Goal: Task Accomplishment & Management: Manage account settings

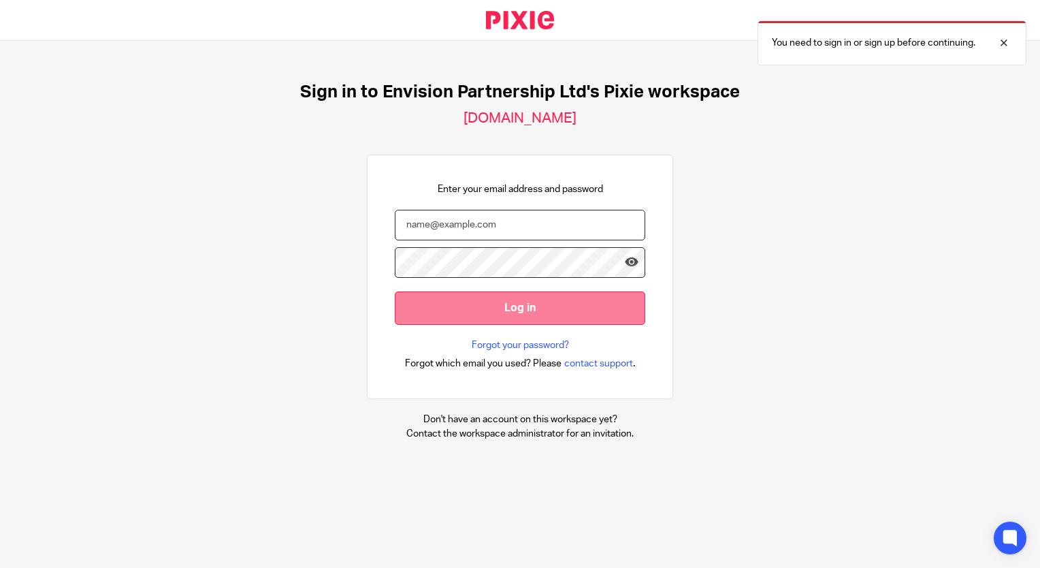
type input "ttimberlake@envision-uk.com"
click at [495, 301] on input "Log in" at bounding box center [520, 307] width 250 height 33
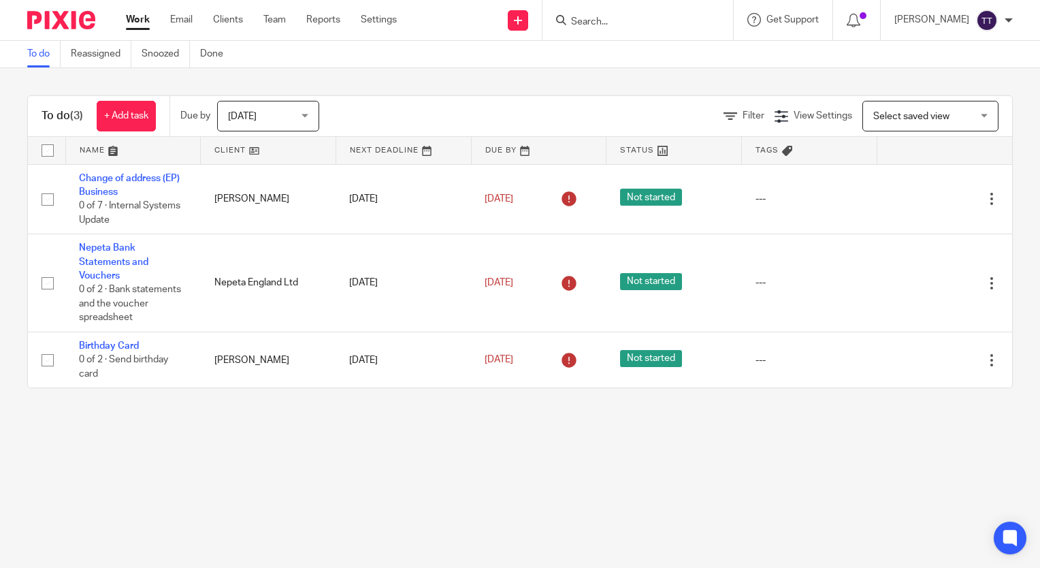
click at [579, 16] on input "Search" at bounding box center [631, 22] width 122 height 12
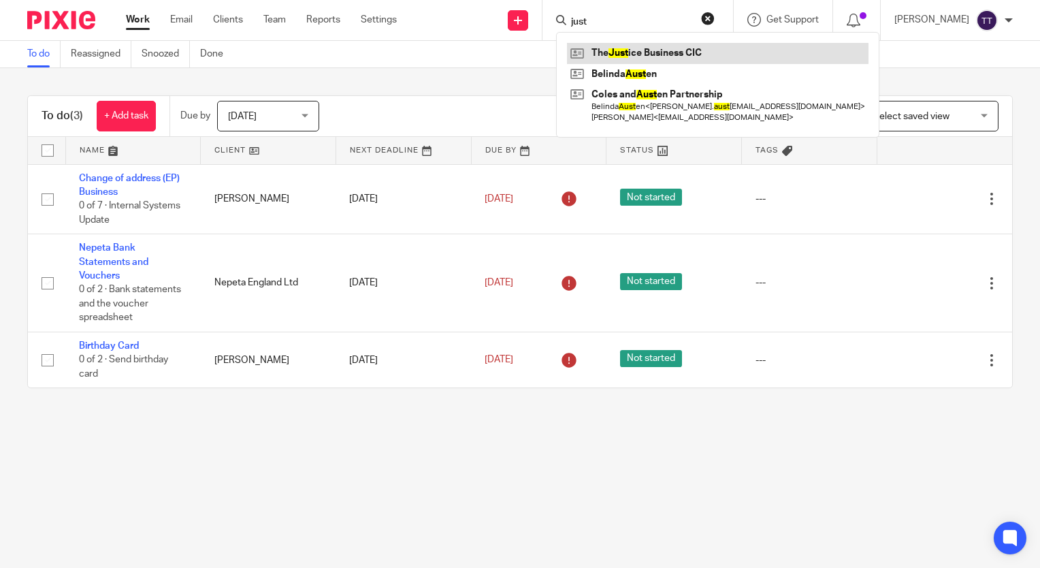
type input "just"
click at [612, 59] on link at bounding box center [717, 53] width 301 height 20
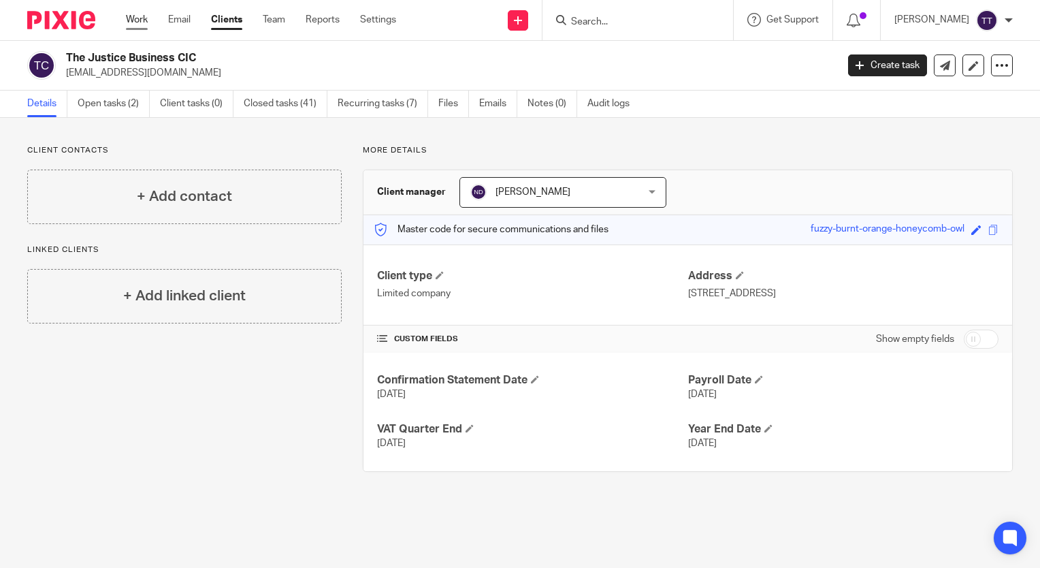
click at [145, 19] on link "Work" at bounding box center [137, 20] width 22 height 14
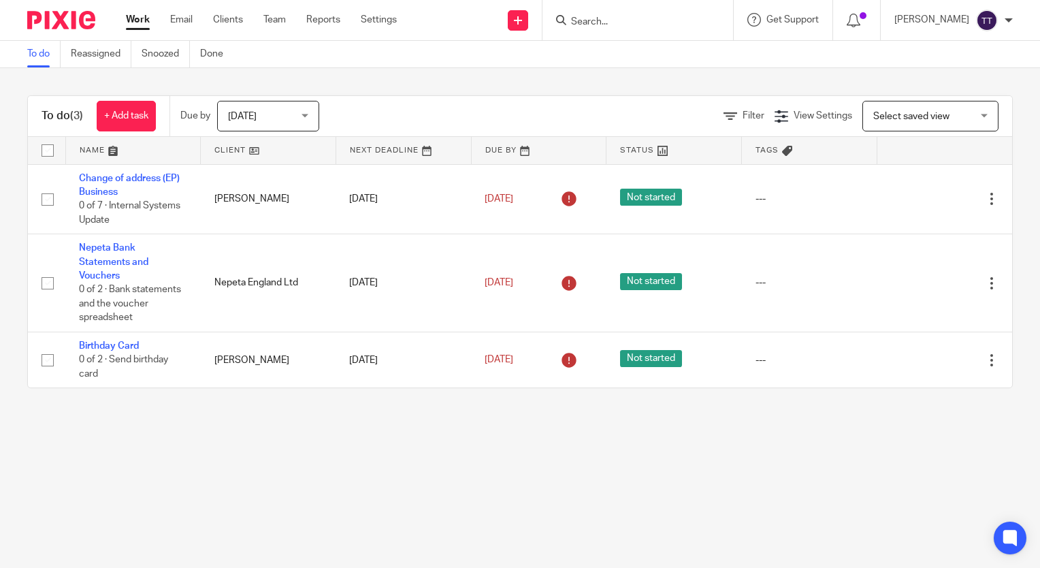
click at [576, 29] on div at bounding box center [637, 20] width 191 height 40
click at [612, 21] on input "Search" at bounding box center [631, 22] width 122 height 12
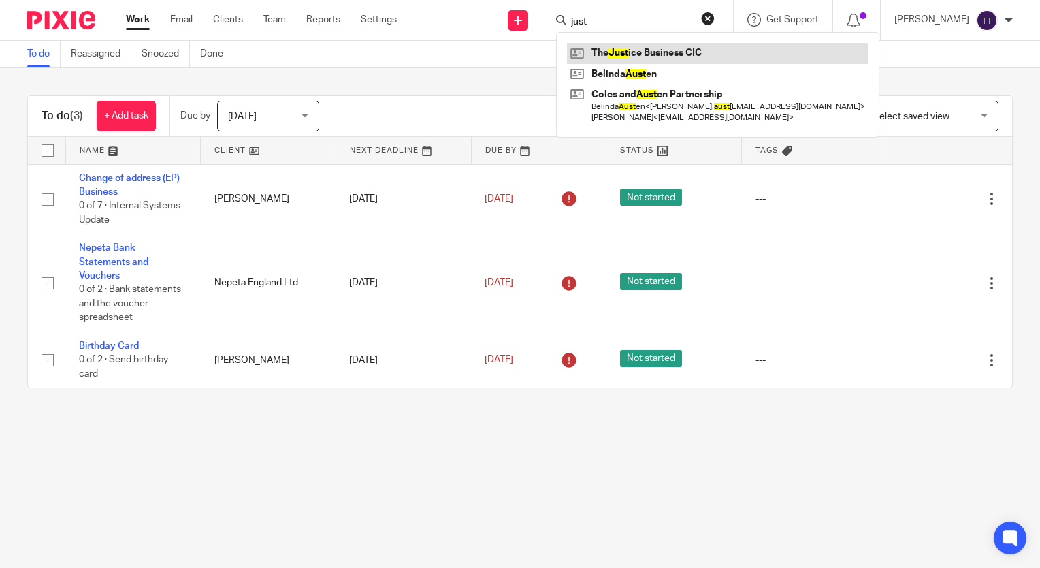
type input "just"
click at [608, 48] on link at bounding box center [717, 53] width 301 height 20
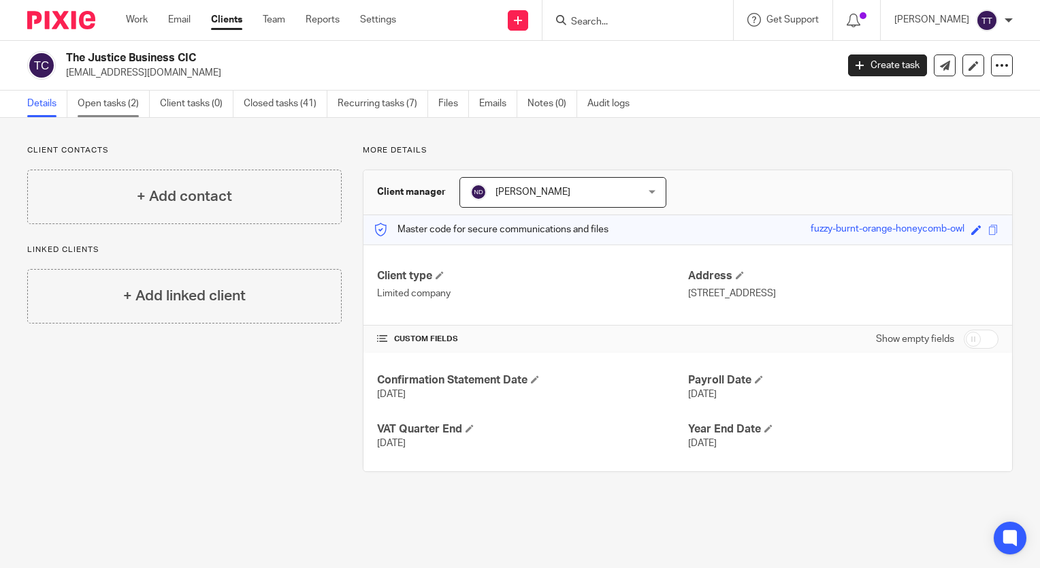
click at [127, 99] on link "Open tasks (2)" at bounding box center [114, 104] width 72 height 27
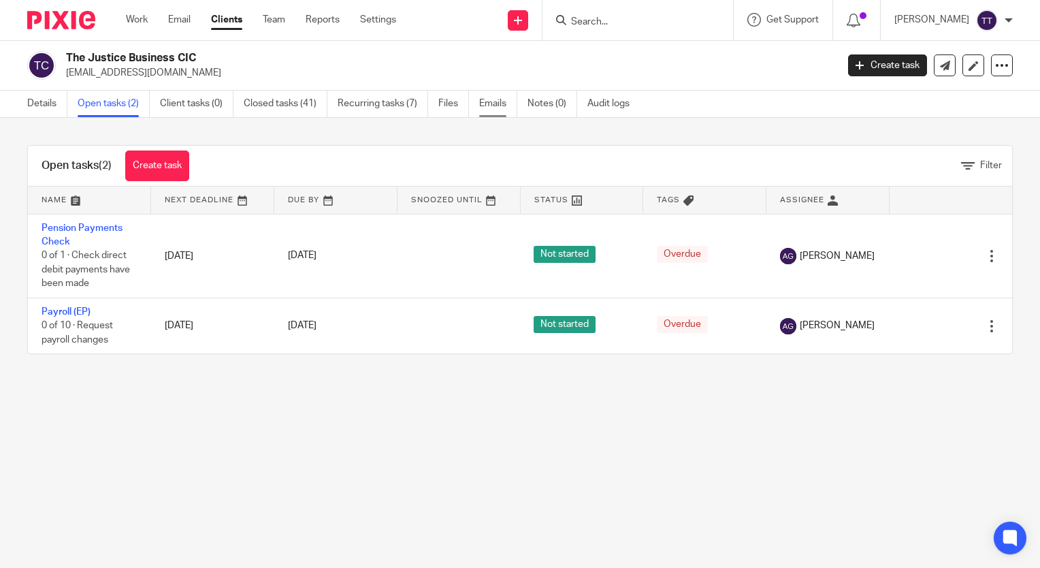
click at [497, 107] on link "Emails" at bounding box center [498, 104] width 38 height 27
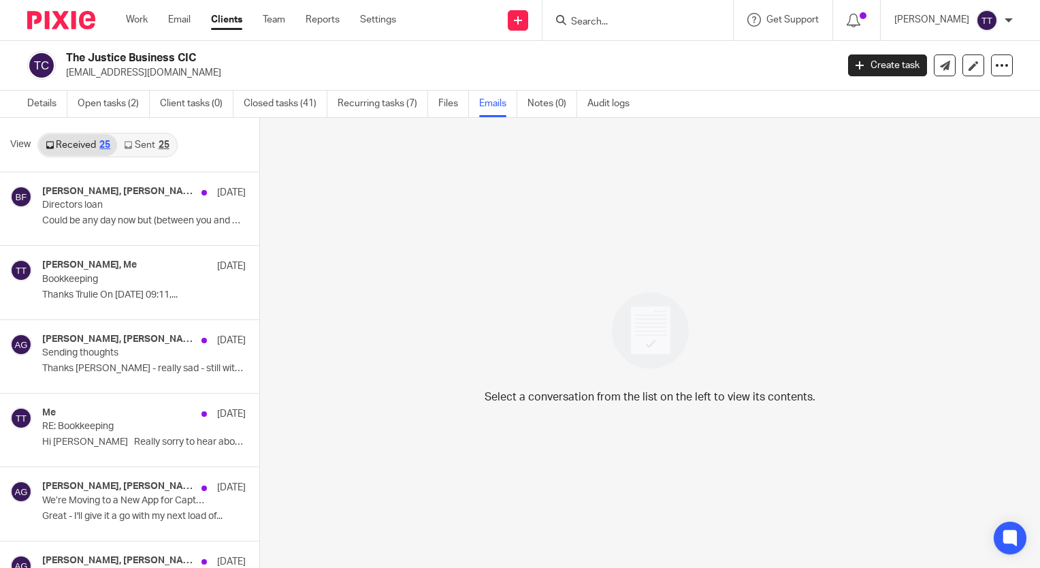
click at [157, 148] on link "Sent 25" at bounding box center [146, 145] width 59 height 22
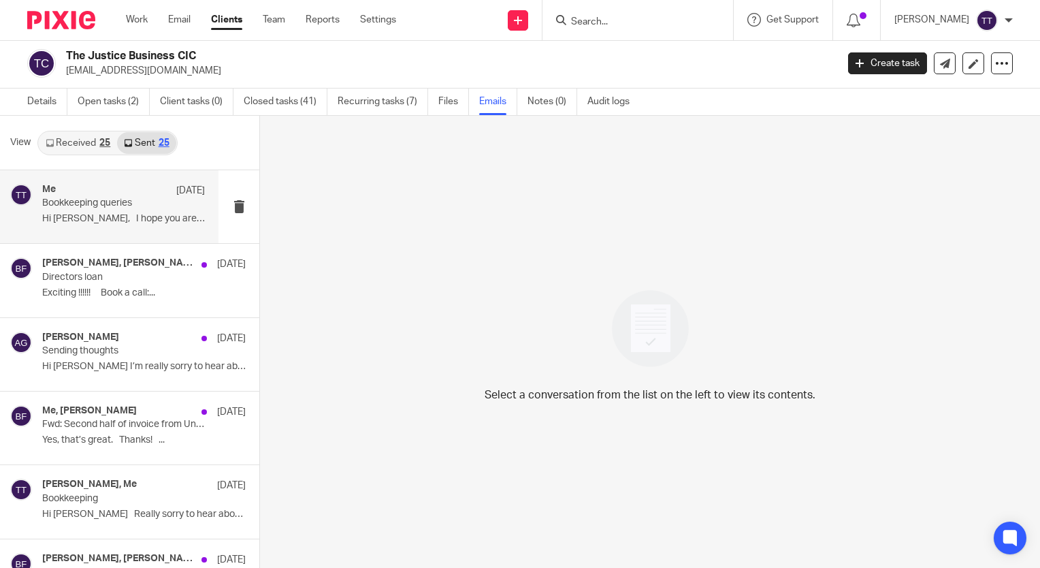
click at [89, 195] on div "Me 15 Aug" at bounding box center [123, 191] width 163 height 14
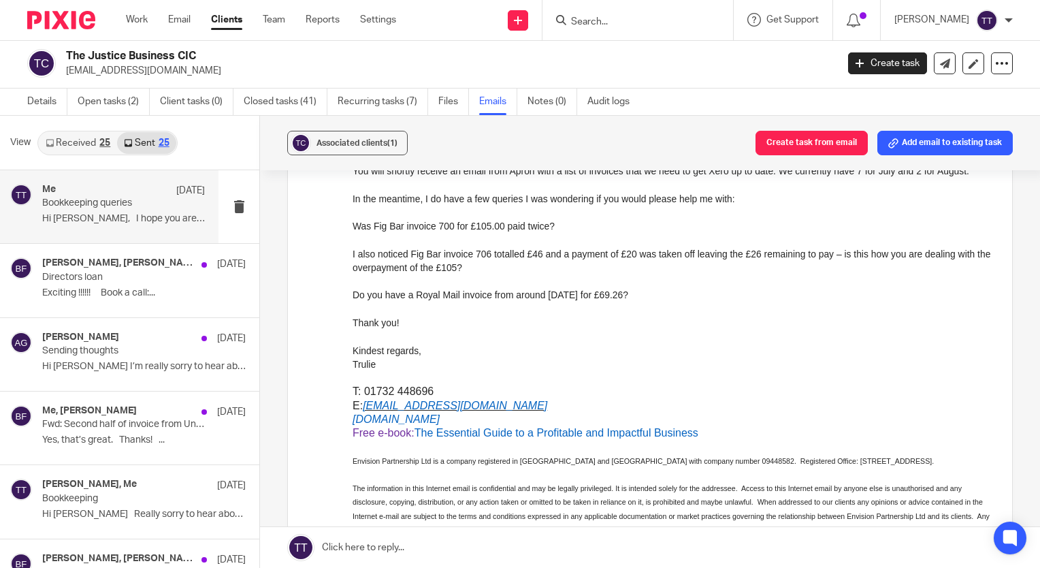
scroll to position [196, 0]
click at [154, 333] on div "9 Jul" at bounding box center [179, 338] width 51 height 14
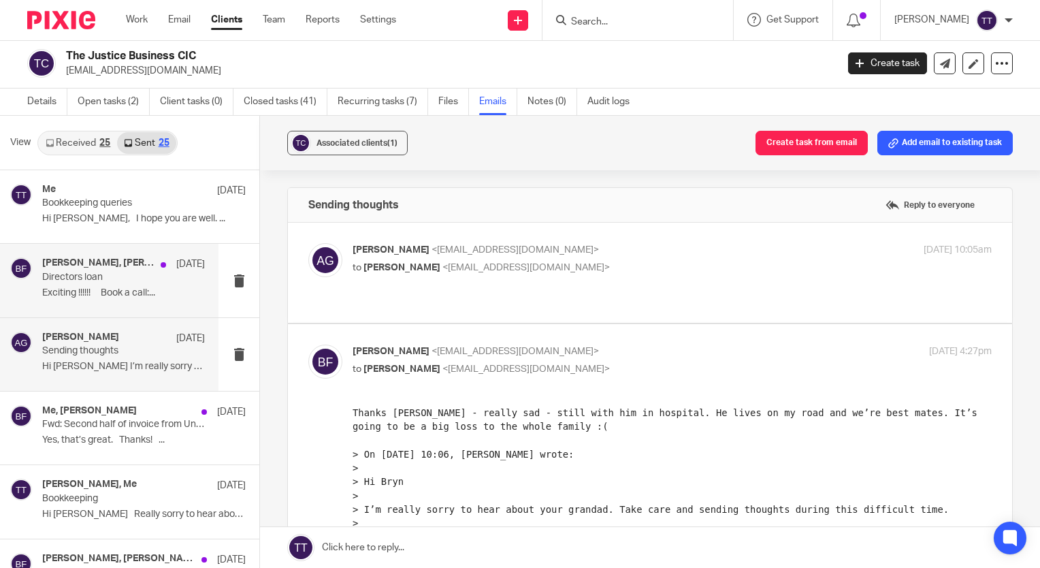
scroll to position [0, 0]
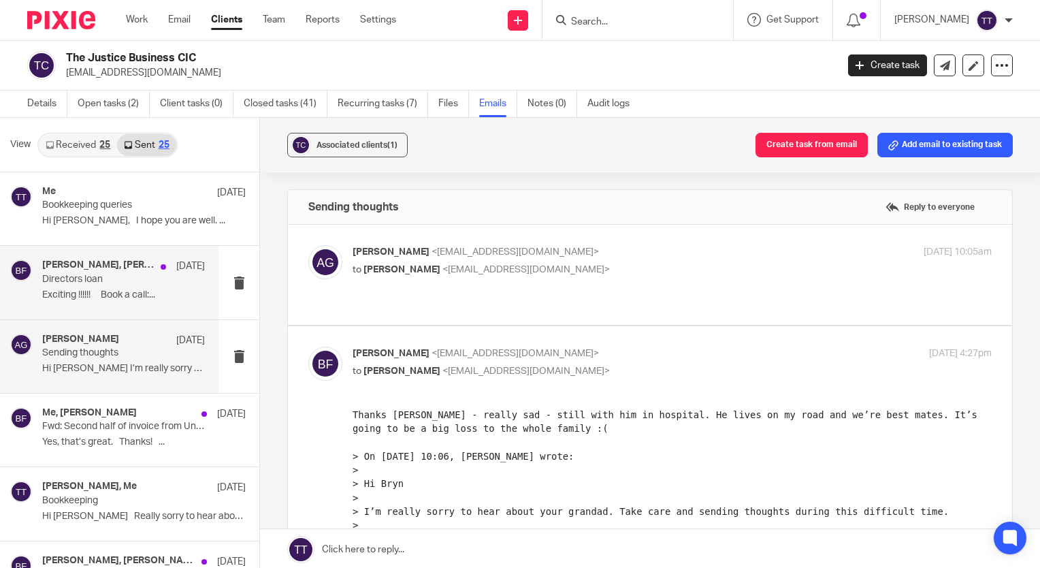
click at [157, 270] on div "15 Aug" at bounding box center [179, 266] width 51 height 14
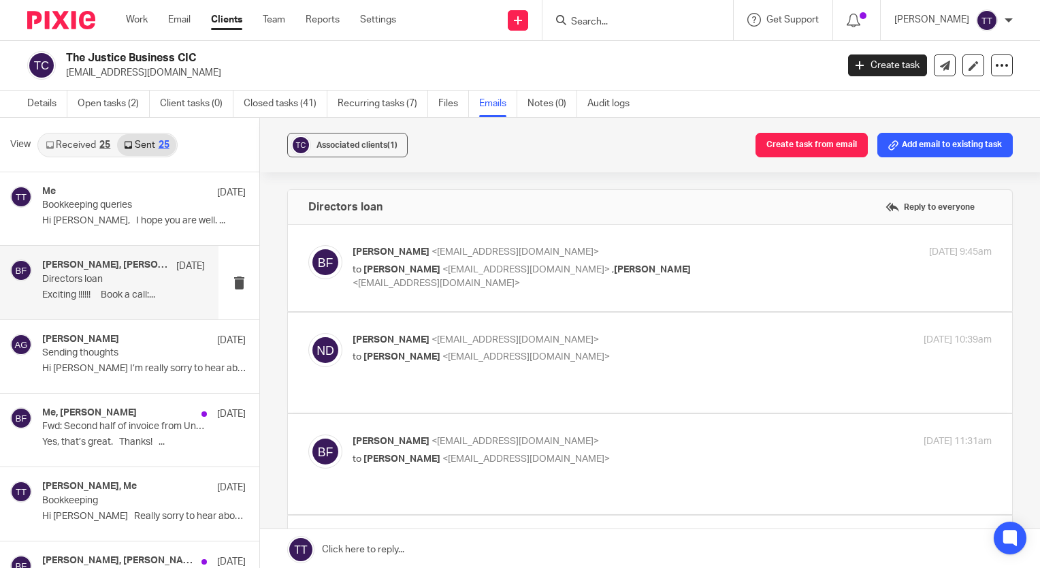
click at [423, 282] on p "to Nicola Deverson <ndeverson@envision-uk.com> , Andrea Garner <agarner@envisio…" at bounding box center [566, 277] width 426 height 28
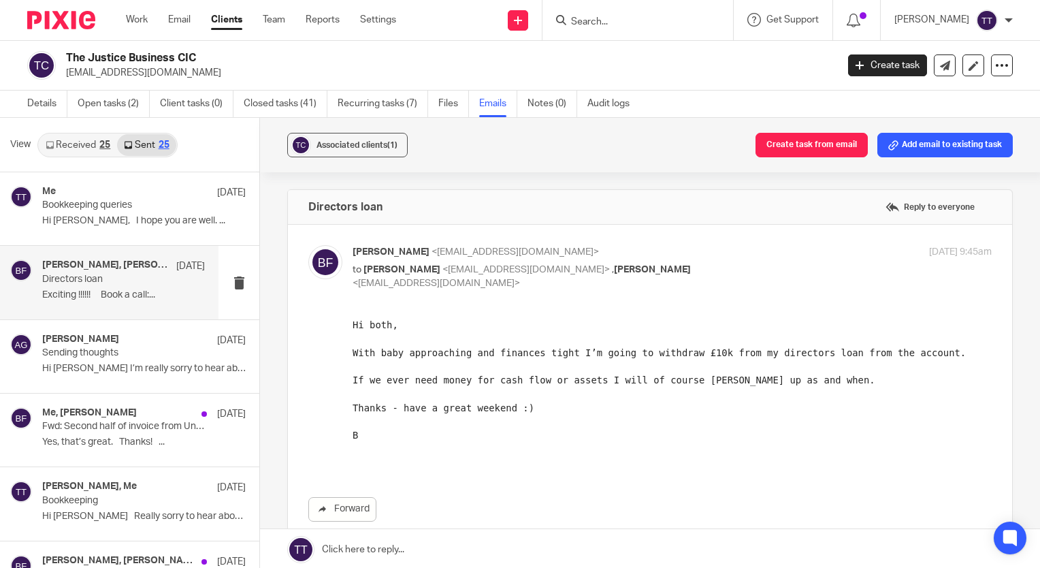
click at [803, 290] on div "Bryn Frere-Smith <bryn@bluebearcoffee.com> to Nicola Deverson <ndeverson@envisi…" at bounding box center [672, 268] width 639 height 46
checkbox input "false"
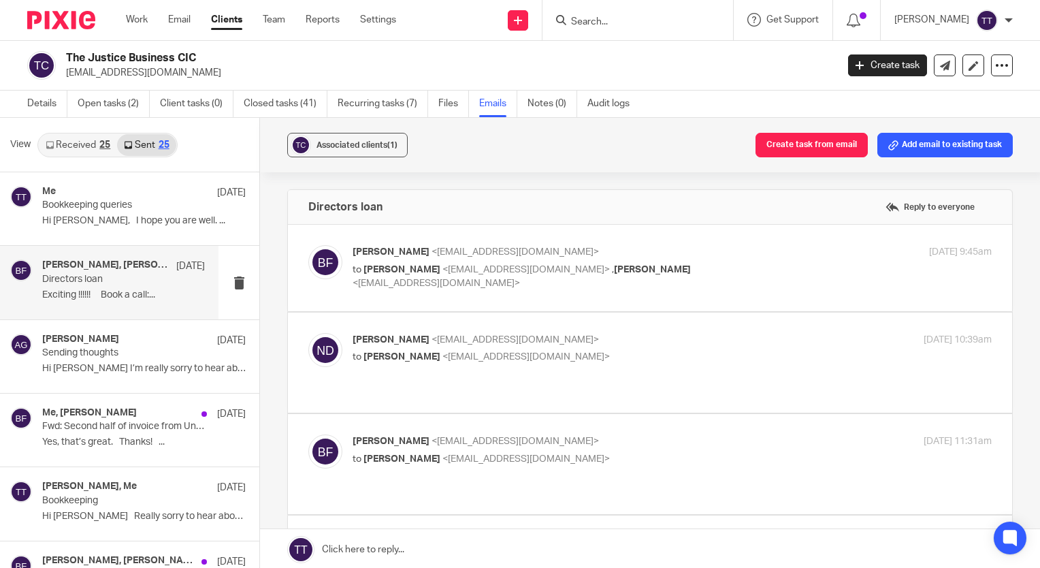
click at [694, 362] on p "to Bryn Frere-Smith <bryn@bluebearcoffee.com>" at bounding box center [566, 357] width 426 height 14
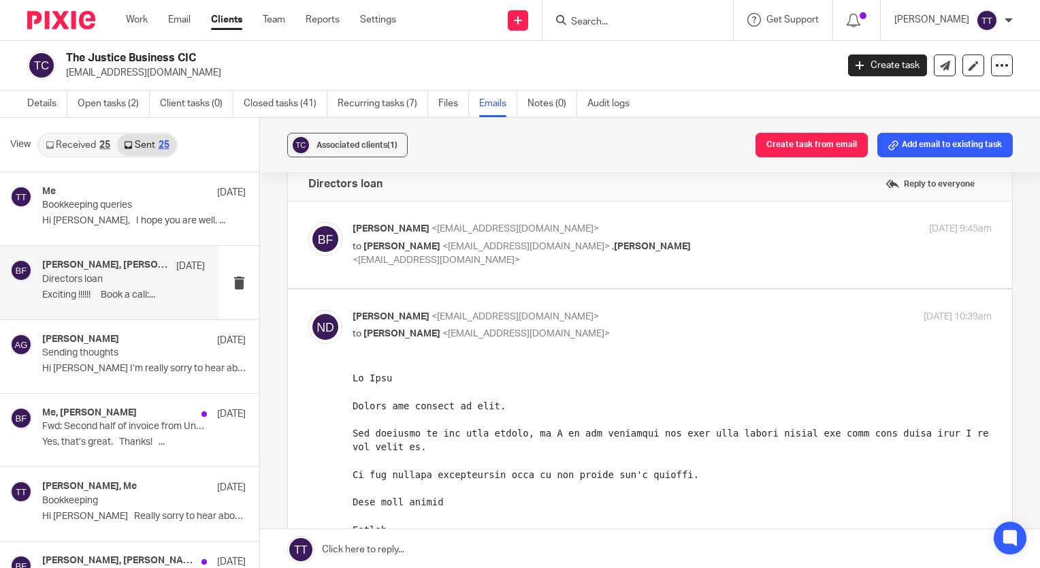
scroll to position [24, 0]
click at [719, 341] on div "Nicola Deverson <ndeverson@envision-uk.com> to Bryn Frere-Smith <bryn@bluebearc…" at bounding box center [672, 326] width 639 height 34
checkbox input "false"
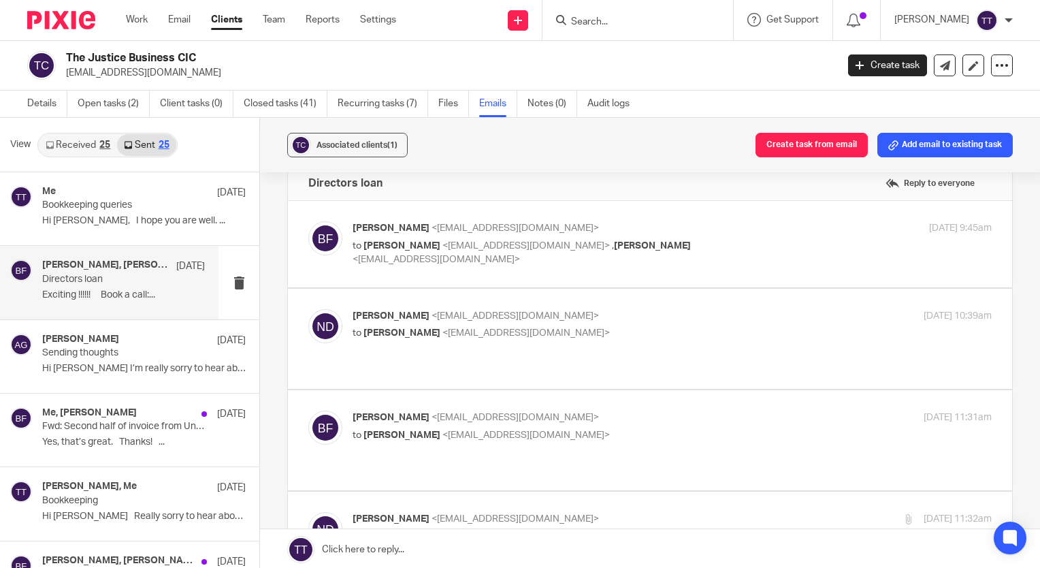
click at [597, 429] on p "to Nicola Deverson <ndeverson@envision-uk.com>" at bounding box center [566, 435] width 426 height 14
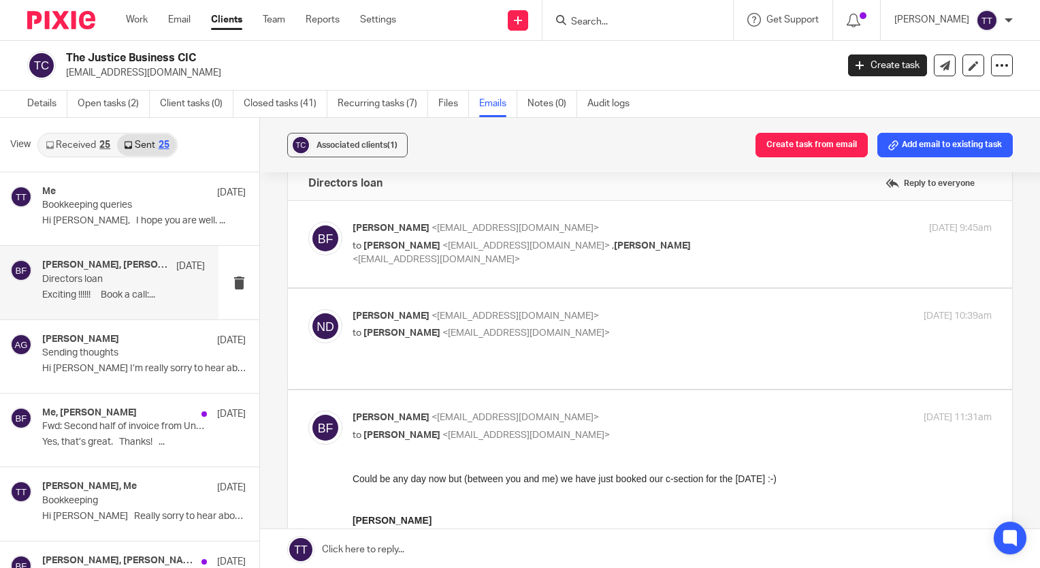
scroll to position [87, 0]
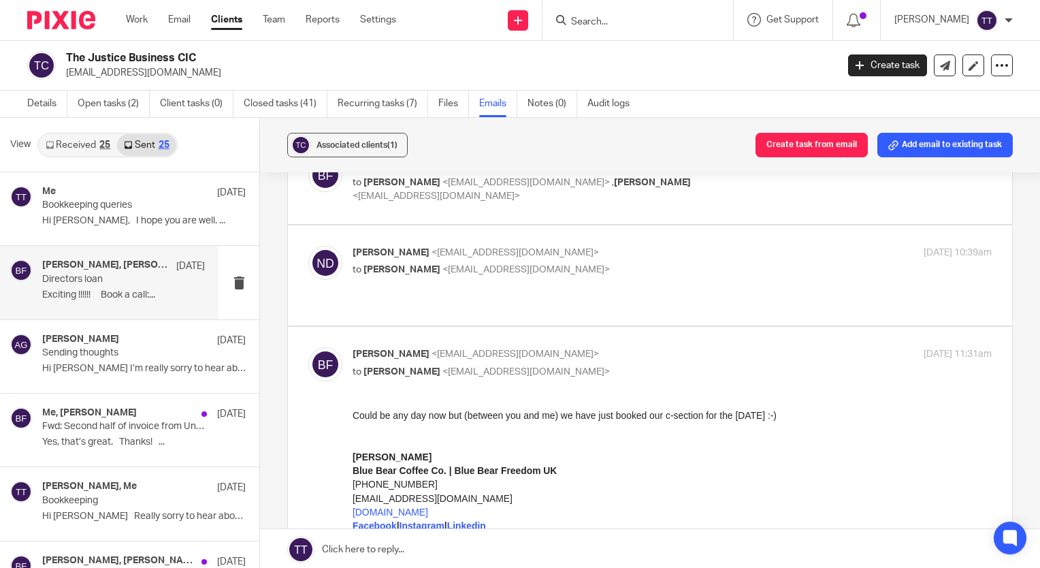
click at [706, 377] on div "Bryn Frere-Smith <bryn@bluebearcoffee.com> to Nicola Deverson <ndeverson@envisi…" at bounding box center [672, 364] width 639 height 34
checkbox input "false"
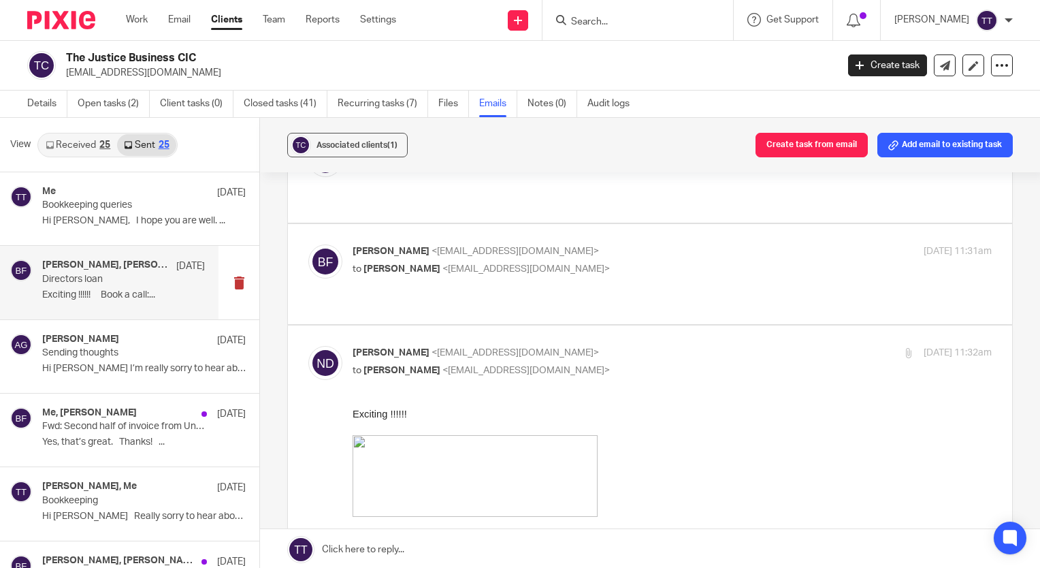
scroll to position [185, 0]
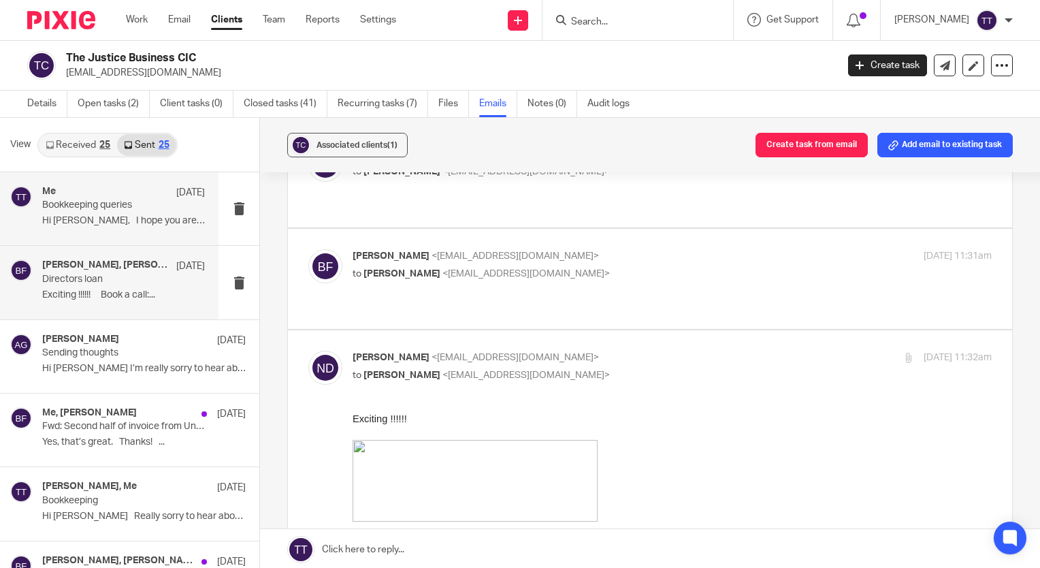
click at [143, 227] on div "Me 15 Aug Bookkeeping queries Hi Bryn, I hope you are well. ..." at bounding box center [123, 209] width 163 height 46
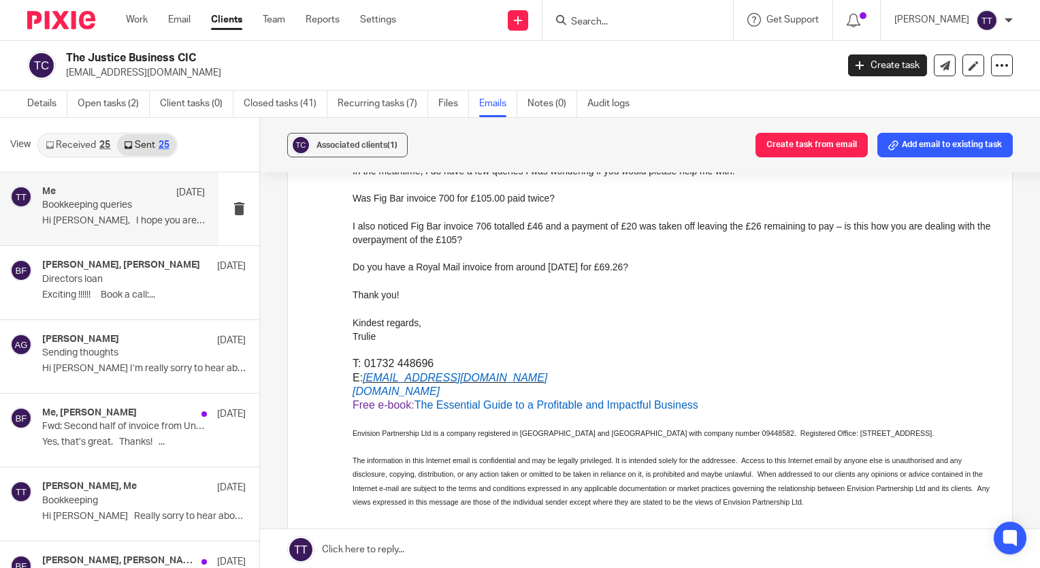
scroll to position [0, 0]
